Goal: Information Seeking & Learning: Learn about a topic

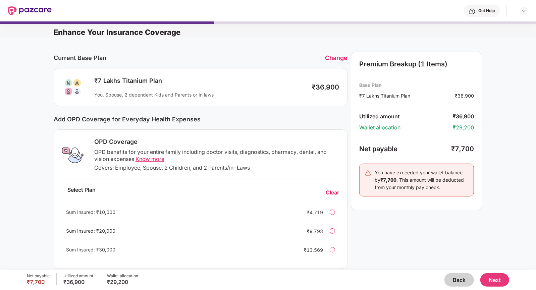
click at [460, 279] on button "Back" at bounding box center [460, 280] width 30 height 13
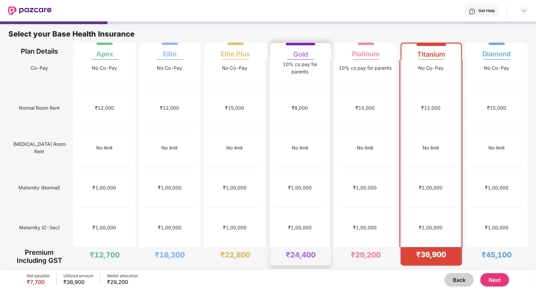
scroll to position [93, 0]
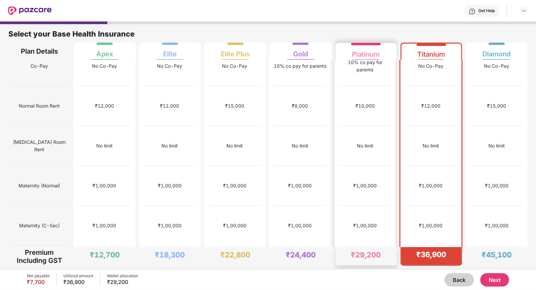
click at [364, 262] on div "₹3,000" at bounding box center [365, 265] width 16 height 7
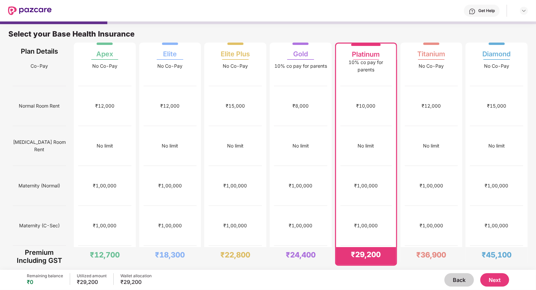
scroll to position [0, 0]
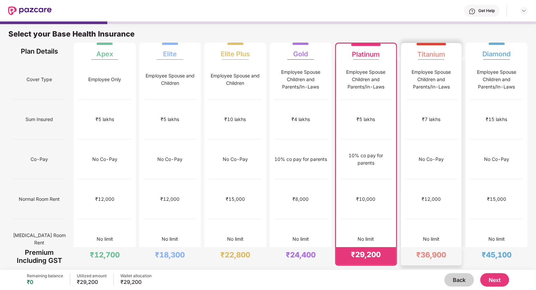
click at [422, 104] on div "₹7 lakhs" at bounding box center [431, 120] width 53 height 40
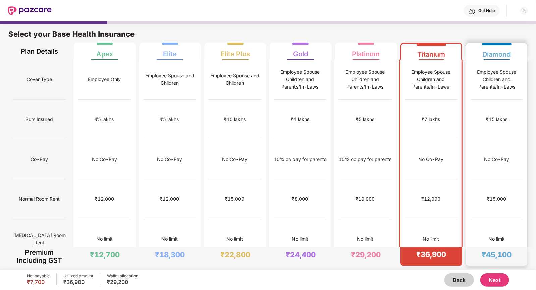
click at [498, 140] on div "No Co-Pay" at bounding box center [497, 160] width 52 height 40
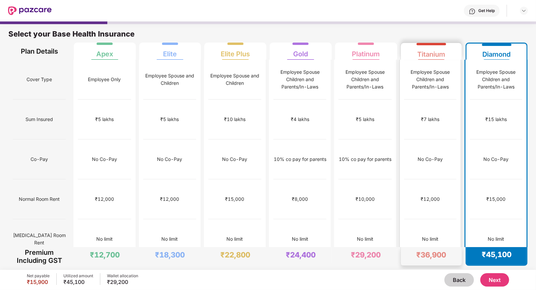
click at [425, 120] on div "₹7 lakhs" at bounding box center [430, 120] width 52 height 40
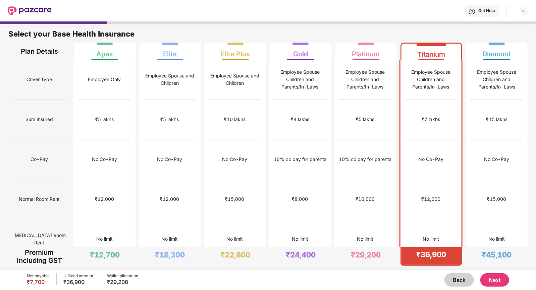
click at [498, 282] on button "Next" at bounding box center [495, 280] width 29 height 13
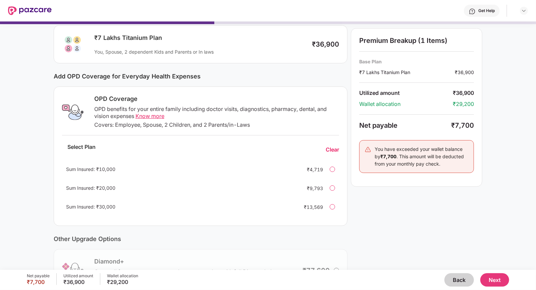
scroll to position [44, 0]
click at [333, 206] on div at bounding box center [332, 205] width 5 height 5
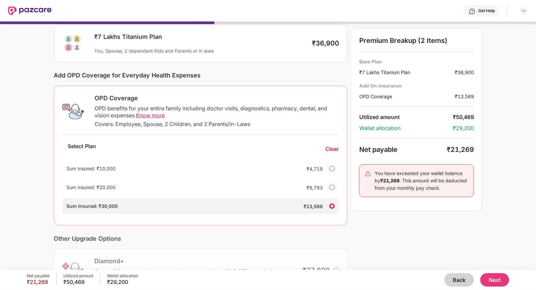
scroll to position [0, 0]
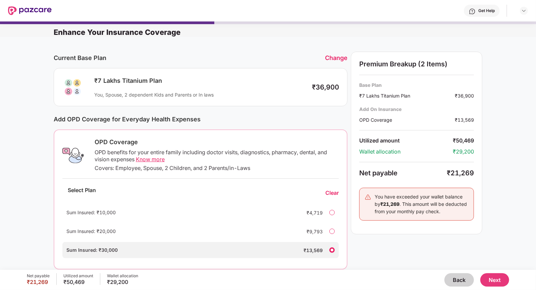
click at [34, 12] on img at bounding box center [30, 10] width 44 height 9
click at [459, 280] on button "Back" at bounding box center [460, 280] width 30 height 13
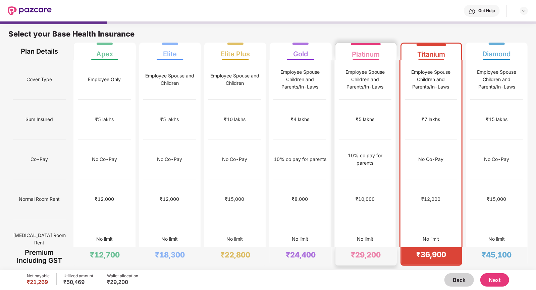
click at [366, 154] on div "10% co pay for parents" at bounding box center [365, 160] width 52 height 40
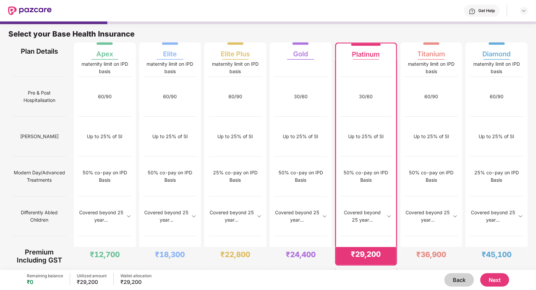
scroll to position [3, 0]
